Goal: Use online tool/utility: Use online tool/utility

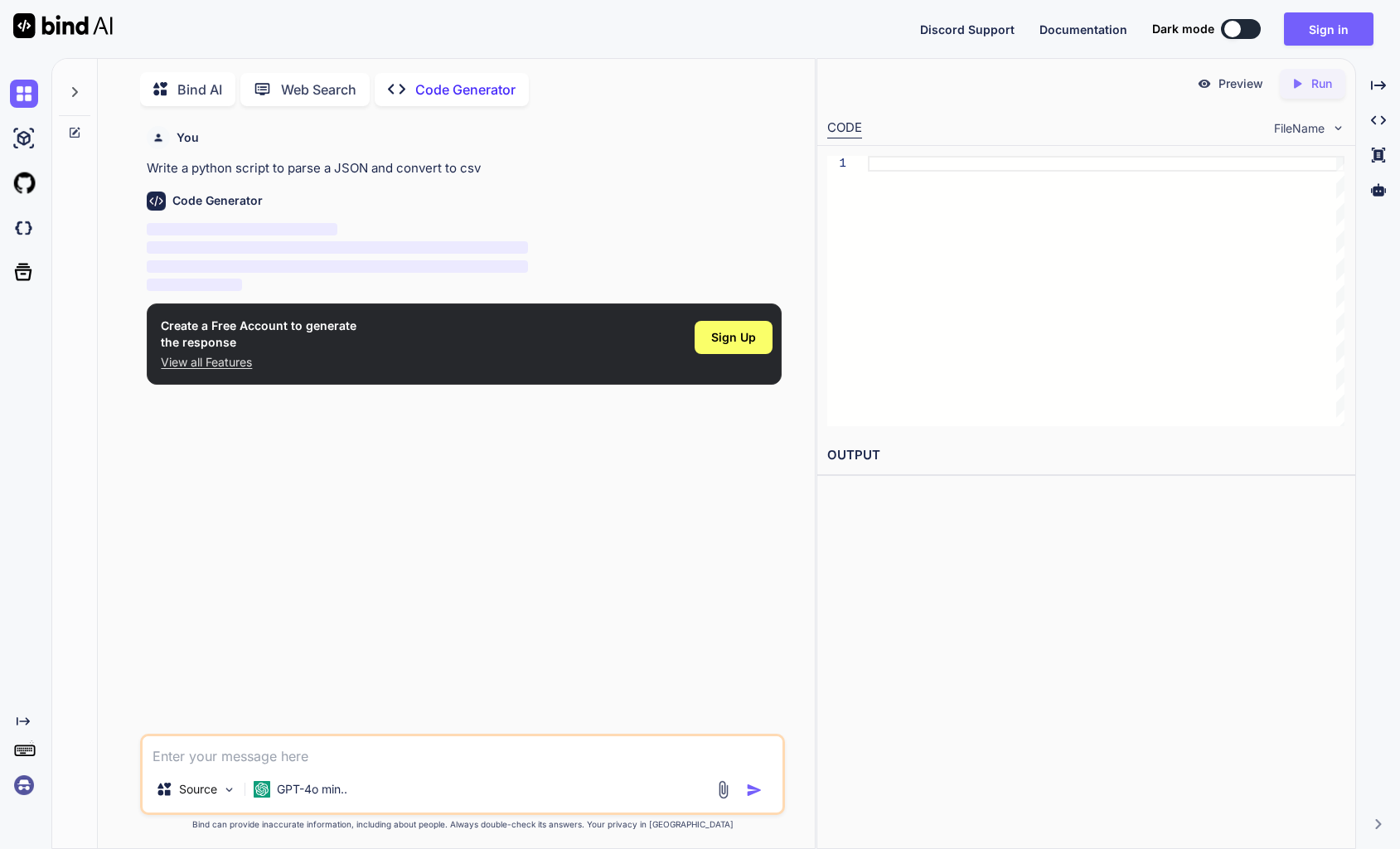
scroll to position [6, 0]
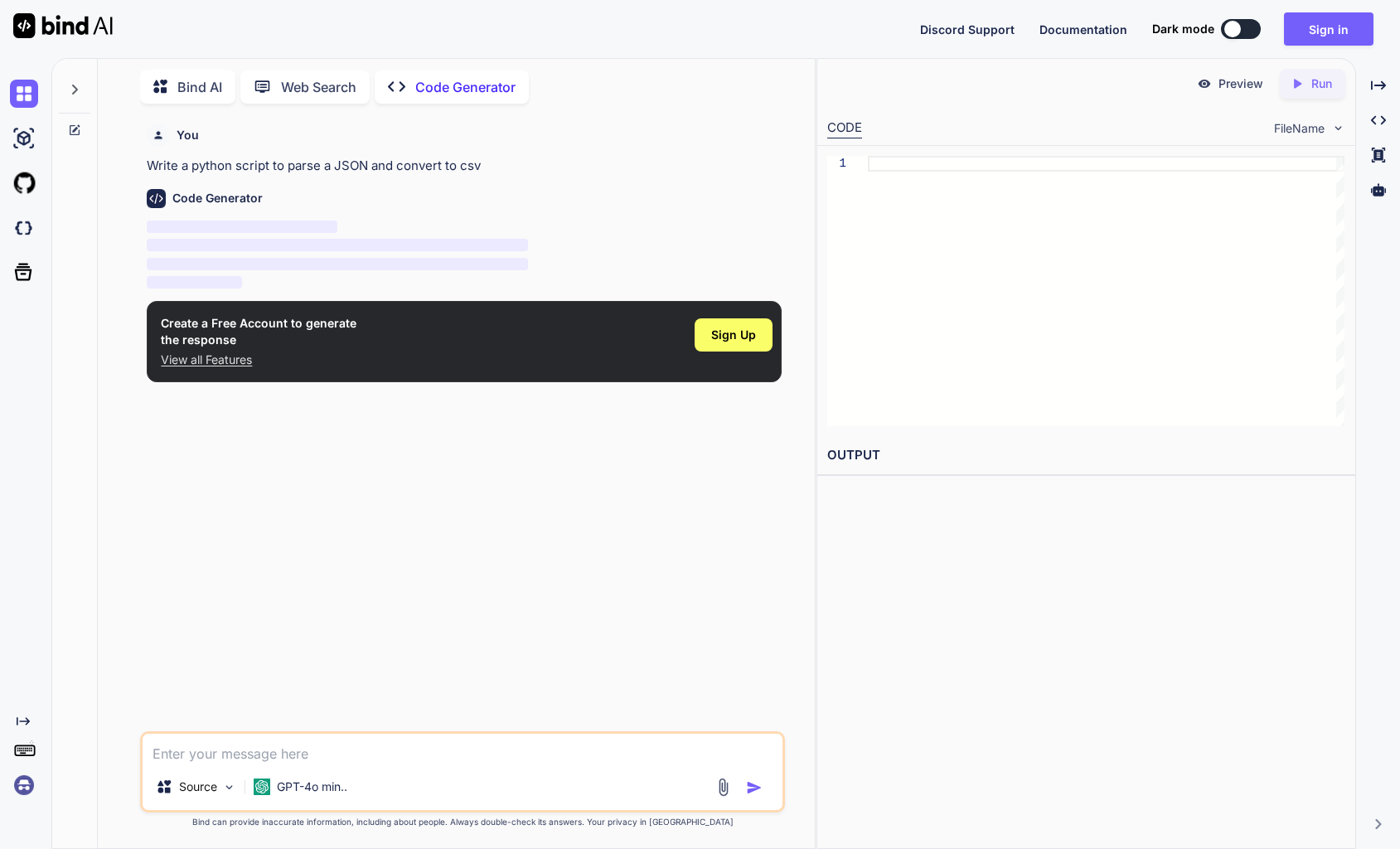
type textarea "x"
type textarea "Из цифр трёхзначного числа составьте другое трёхзначное число так, чтобы: в сер…"
type textarea "x"
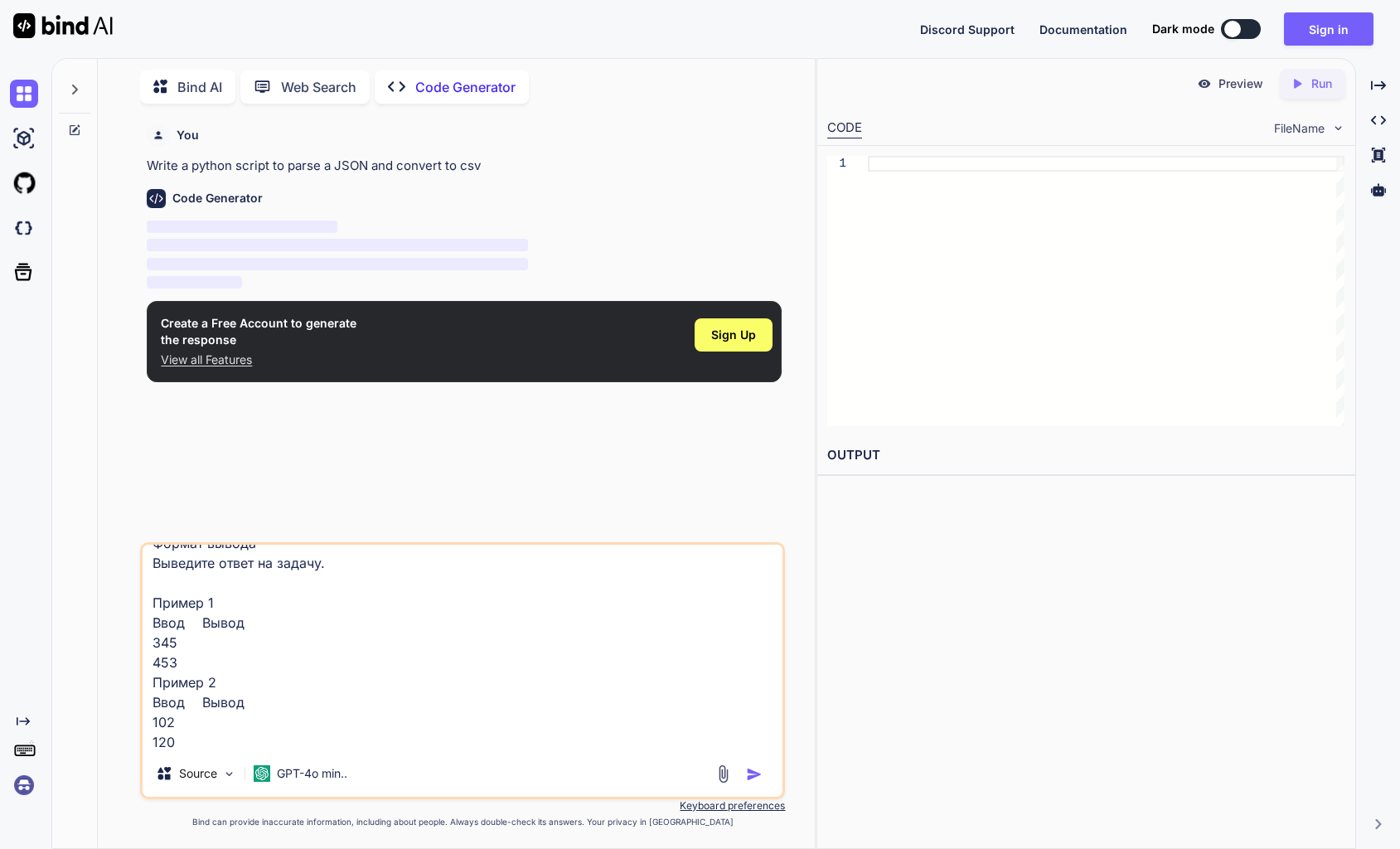
type textarea "Из цифр трёхзначного числа составьте другое трёхзначное число так, чтобы: в сер…"
click at [755, 771] on img "button" at bounding box center [754, 774] width 17 height 17
click at [757, 771] on img "button" at bounding box center [754, 774] width 17 height 17
click at [322, 777] on p "GPT-4o min.." at bounding box center [312, 774] width 70 height 17
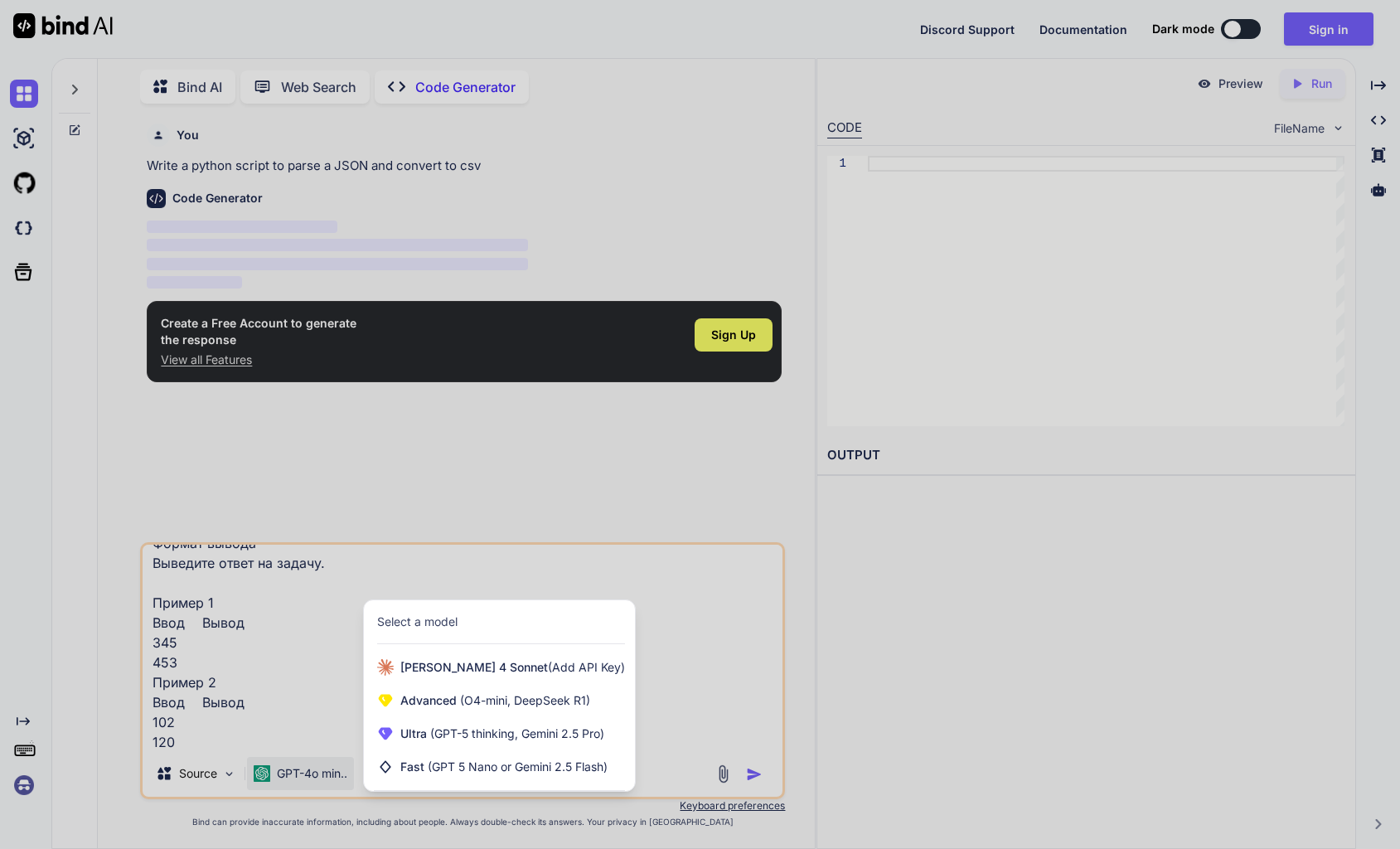
click at [320, 770] on div at bounding box center [700, 424] width 1400 height 849
type textarea "x"
